Goal: Task Accomplishment & Management: Manage account settings

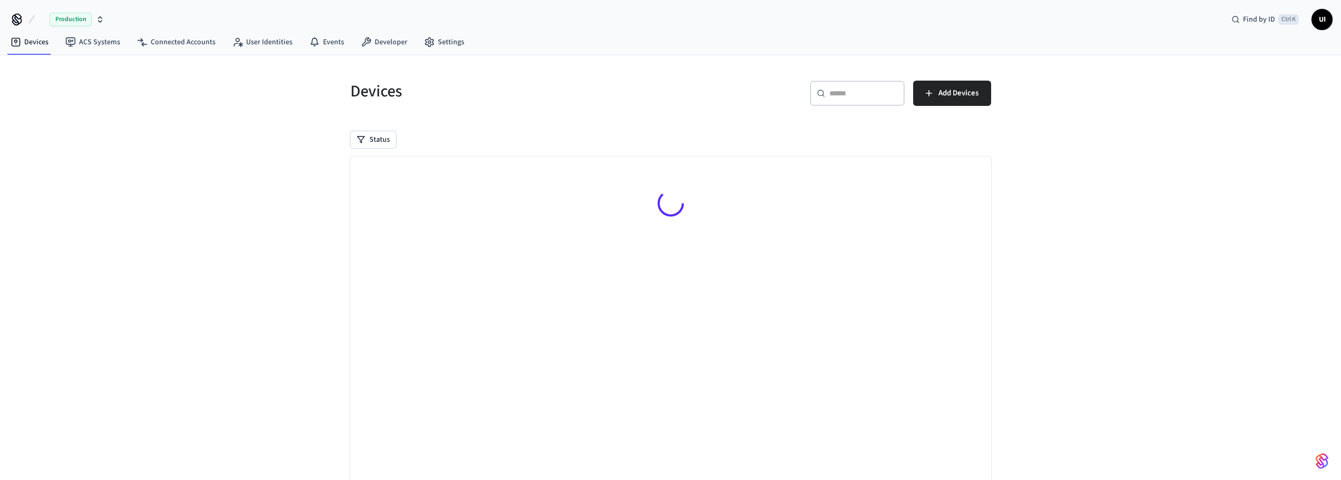
click at [1325, 22] on span "UI" at bounding box center [1321, 19] width 19 height 19
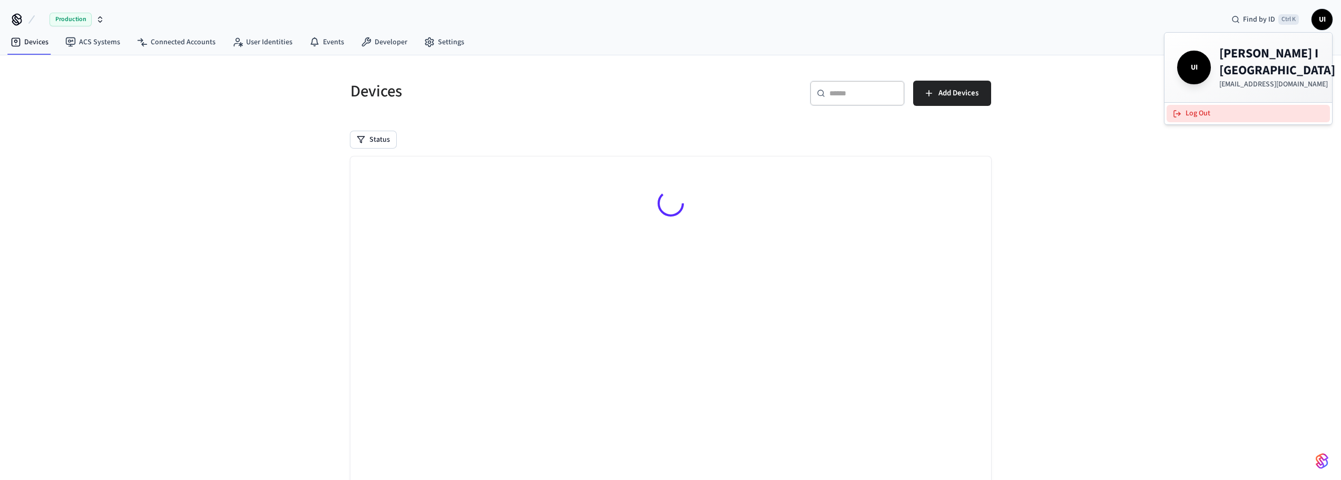
click at [1204, 106] on button "Log Out" at bounding box center [1247, 113] width 163 height 17
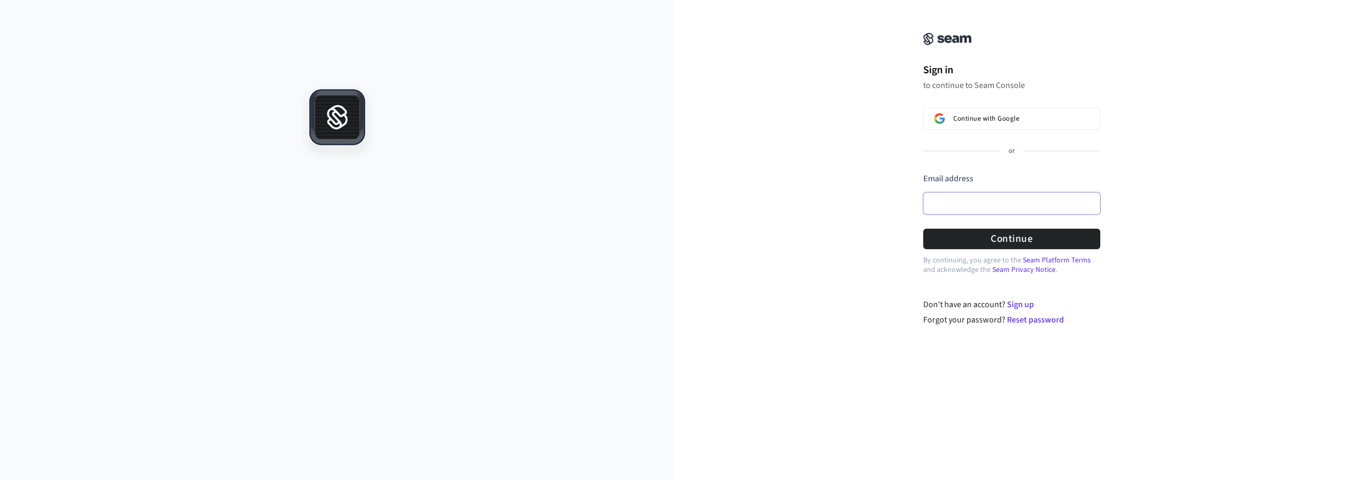
click at [1011, 200] on input "Email address" at bounding box center [1011, 203] width 177 height 22
click at [1077, 204] on div "Email address" at bounding box center [1011, 196] width 177 height 47
click at [923, 220] on div at bounding box center [923, 220] width 0 height 0
click at [979, 121] on span "Continue with Google" at bounding box center [986, 118] width 66 height 8
